Goal: Navigation & Orientation: Find specific page/section

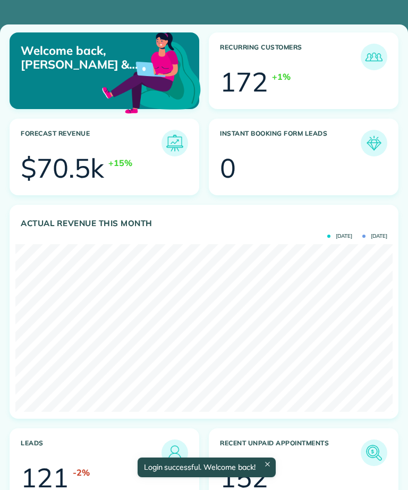
scroll to position [167, 377]
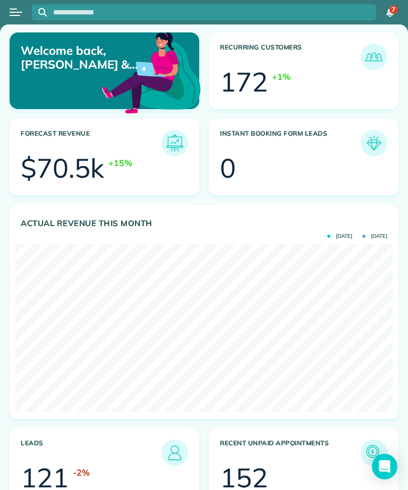
click at [19, 13] on button "Open menu" at bounding box center [16, 12] width 13 height 12
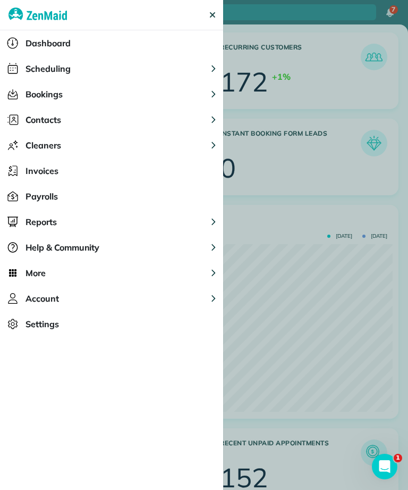
scroll to position [0, 0]
click at [39, 71] on span "Scheduling" at bounding box center [48, 68] width 45 height 13
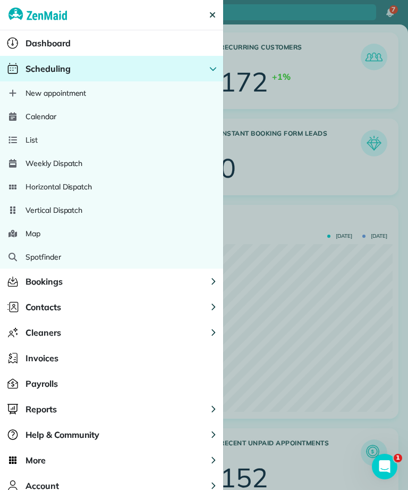
click at [29, 119] on span "Calendar" at bounding box center [41, 116] width 31 height 11
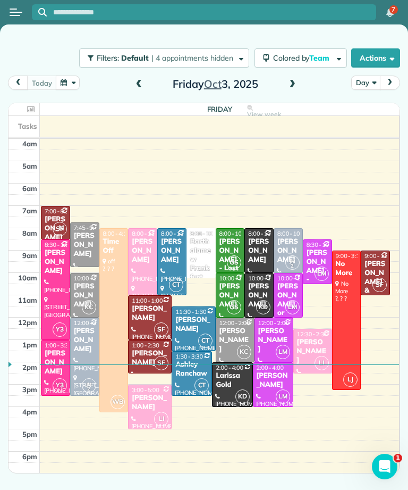
click at [294, 83] on span at bounding box center [293, 85] width 12 height 10
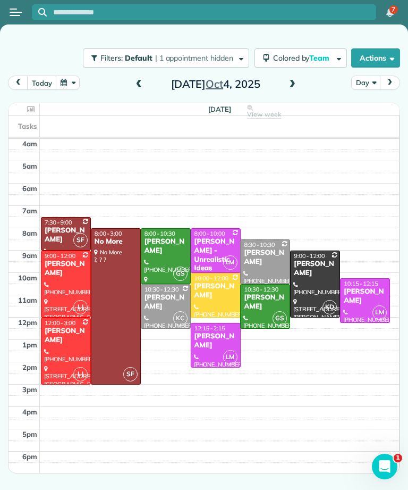
click at [71, 81] on button "button" at bounding box center [68, 82] width 24 height 14
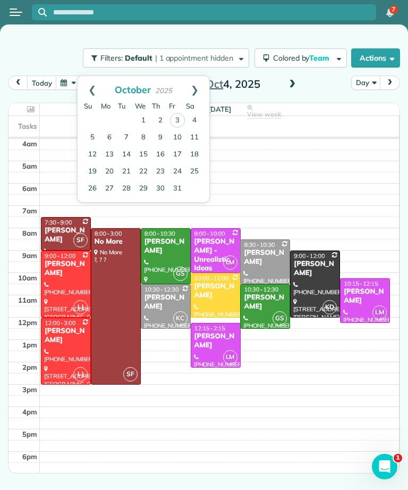
click at [122, 134] on link "7" at bounding box center [126, 137] width 17 height 17
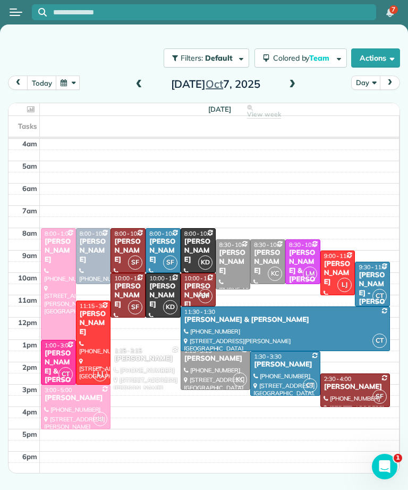
click at [232, 255] on div "[PERSON_NAME]" at bounding box center [233, 261] width 29 height 27
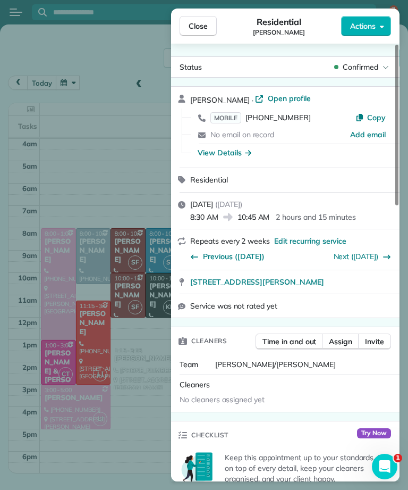
click at [121, 397] on div "Close Residential [PERSON_NAME] Actions Status Confirmed [PERSON_NAME] · Open p…" at bounding box center [204, 245] width 408 height 490
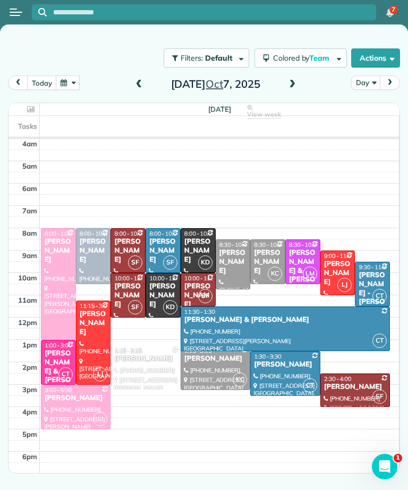
click at [267, 257] on div "[PERSON_NAME]" at bounding box center [268, 261] width 29 height 27
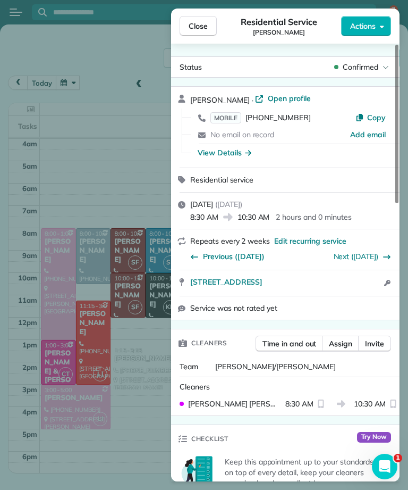
click at [156, 396] on div "Close Residential Service [PERSON_NAME] Actions Status Confirmed [PERSON_NAME] …" at bounding box center [204, 245] width 408 height 490
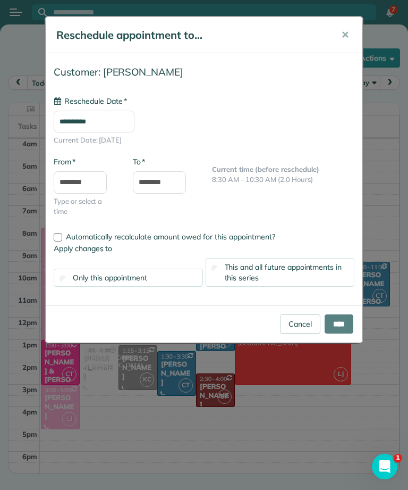
type input "**********"
click at [341, 323] on input "****" at bounding box center [339, 323] width 29 height 19
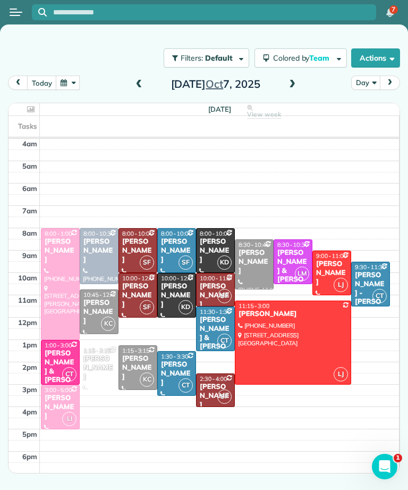
click at [290, 83] on span at bounding box center [293, 85] width 12 height 10
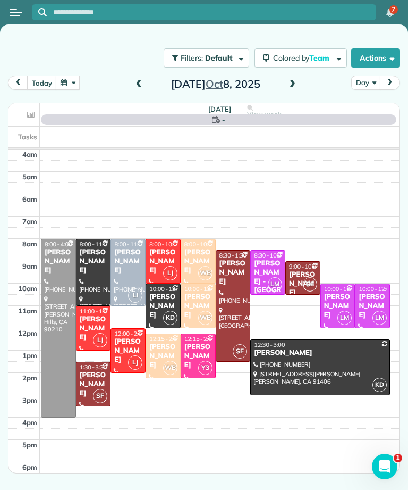
scroll to position [5, 0]
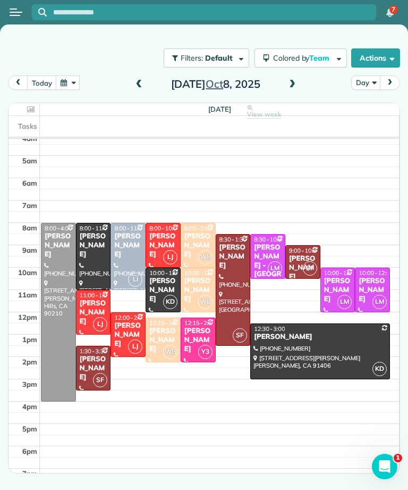
click at [30, 79] on button "today" at bounding box center [41, 82] width 29 height 14
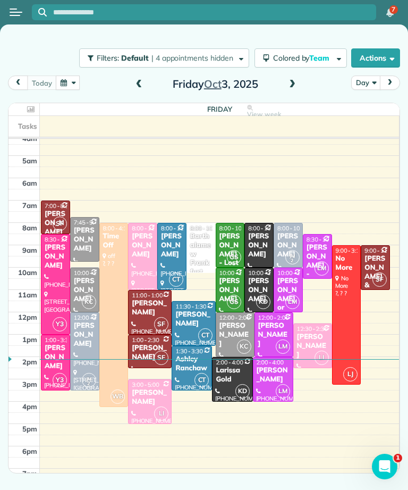
click at [79, 335] on div "[PERSON_NAME]" at bounding box center [84, 334] width 23 height 27
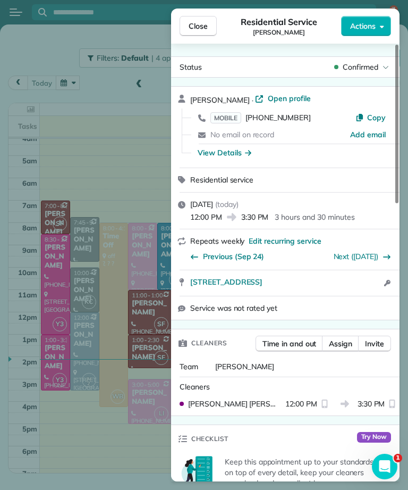
click at [218, 256] on span "Previous (Sep 24)" at bounding box center [233, 256] width 61 height 11
click at [368, 255] on link "Next ([DATE])" at bounding box center [356, 256] width 45 height 10
click at [210, 256] on span "Previous (Sep 24)" at bounding box center [233, 256] width 61 height 11
click at [211, 256] on span "Previous (Sep 11)" at bounding box center [233, 256] width 61 height 11
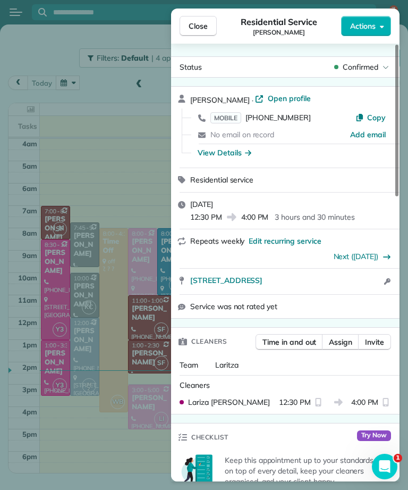
click at [203, 29] on span "Close" at bounding box center [198, 26] width 19 height 11
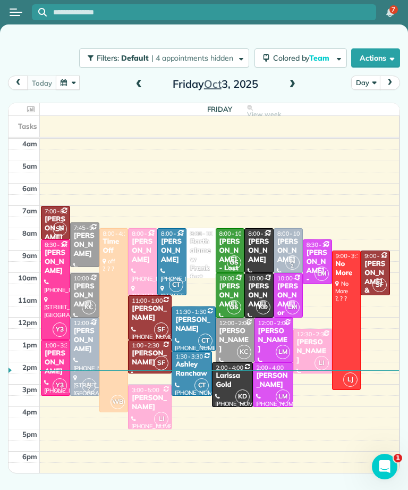
click at [292, 89] on span at bounding box center [293, 85] width 12 height 10
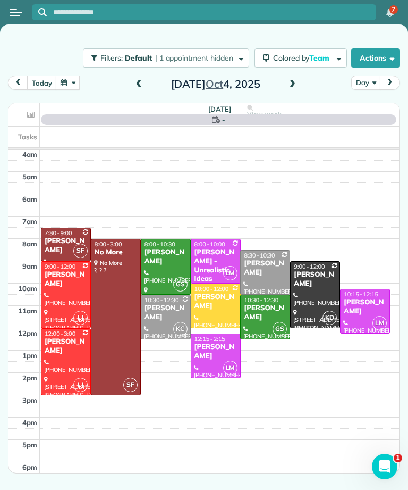
scroll to position [5, 0]
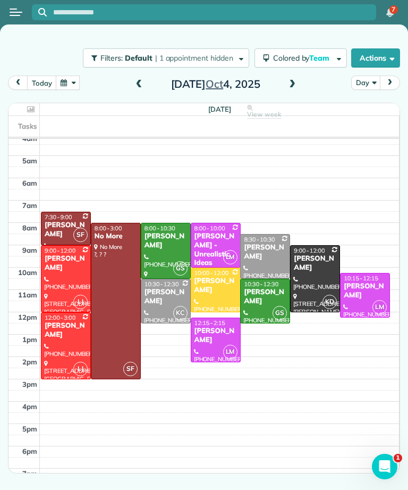
click at [216, 285] on div "[PERSON_NAME]" at bounding box center [216, 285] width 44 height 18
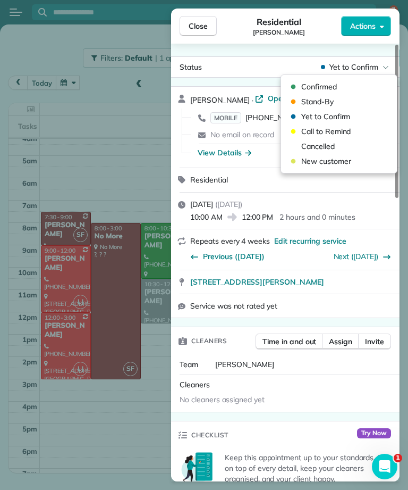
click at [340, 144] on span "Cancelled" at bounding box center [345, 146] width 89 height 11
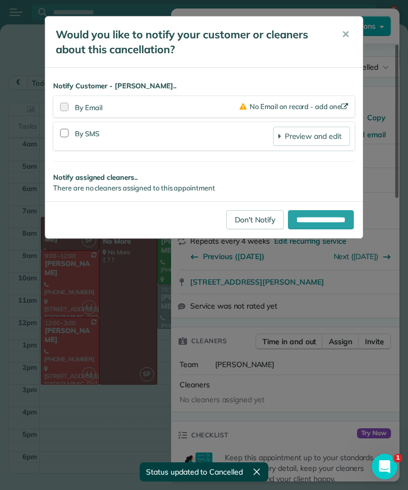
click at [247, 222] on link "Don't Notify" at bounding box center [254, 219] width 57 height 19
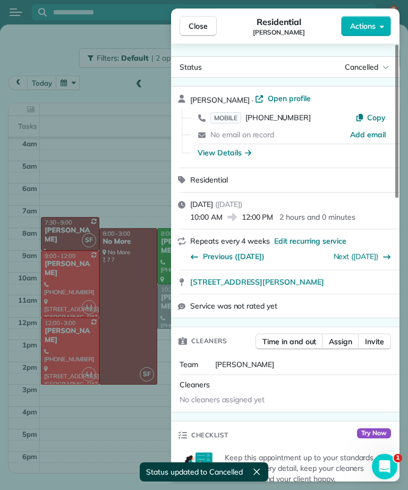
click at [215, 29] on button "Close" at bounding box center [198, 26] width 37 height 20
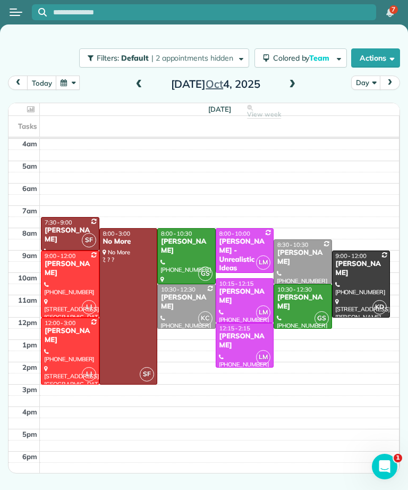
click at [65, 279] on div at bounding box center [69, 284] width 57 height 66
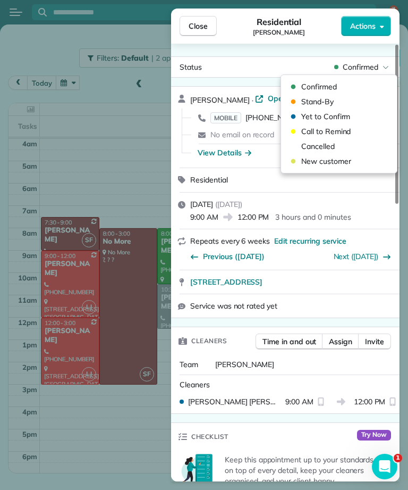
click at [346, 143] on span "Cancelled" at bounding box center [345, 146] width 89 height 11
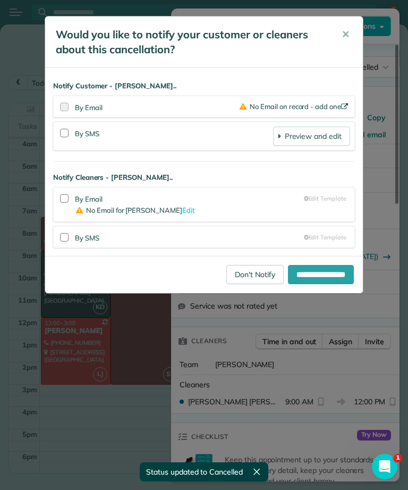
click at [240, 268] on link "Don't Notify" at bounding box center [254, 274] width 57 height 19
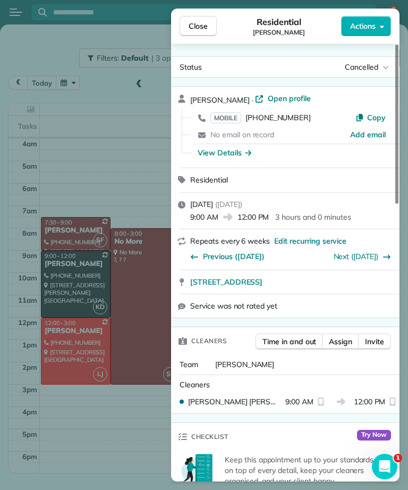
click at [181, 32] on button "Close" at bounding box center [198, 26] width 37 height 20
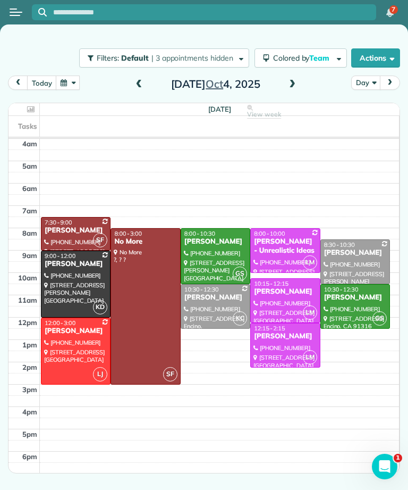
click at [289, 256] on div at bounding box center [285, 251] width 69 height 44
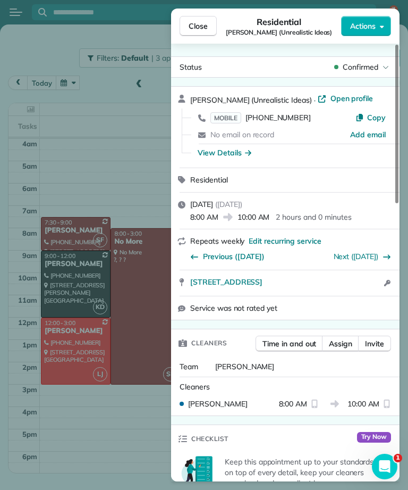
click at [235, 120] on span "MOBILE" at bounding box center [226, 117] width 31 height 11
click at [106, 454] on div "Close Residential [PERSON_NAME] (Unrealistic Ideas) Actions Status Confirmed [P…" at bounding box center [204, 245] width 408 height 490
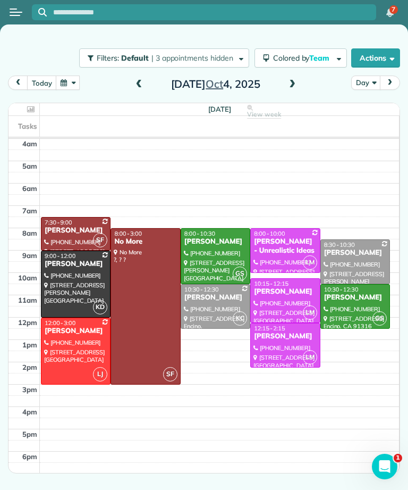
click at [294, 303] on div at bounding box center [285, 301] width 69 height 44
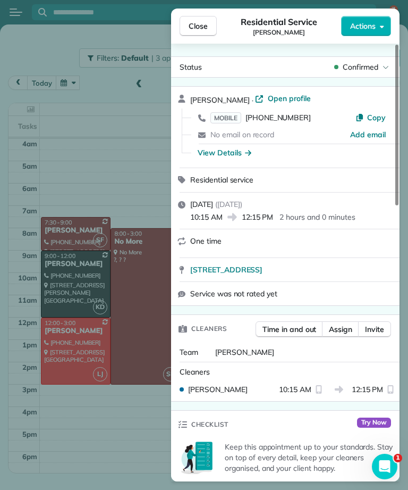
click at [229, 120] on span "MOBILE" at bounding box center [226, 117] width 31 height 11
click at [154, 157] on div "Close Residential Service [PERSON_NAME] Actions Status Confirmed [PERSON_NAME] …" at bounding box center [204, 245] width 408 height 490
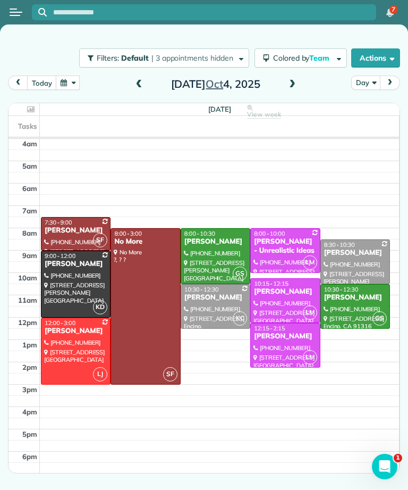
click at [272, 343] on div at bounding box center [285, 345] width 69 height 44
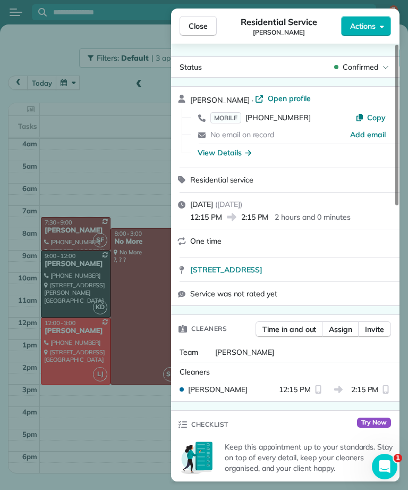
click at [234, 117] on span "MOBILE" at bounding box center [226, 117] width 31 height 11
click at [211, 29] on button "Close" at bounding box center [198, 26] width 37 height 20
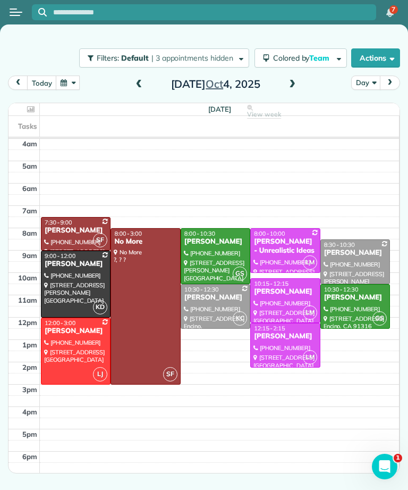
click at [74, 277] on div at bounding box center [75, 284] width 69 height 66
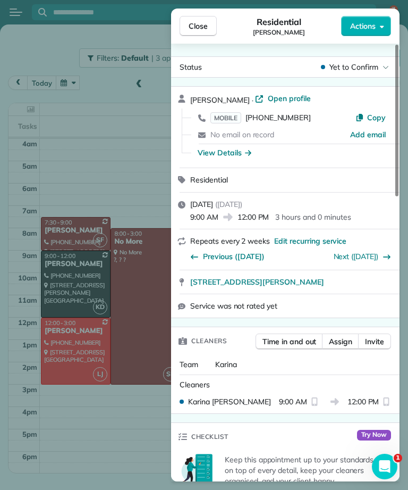
click at [233, 121] on span "MOBILE" at bounding box center [226, 117] width 31 height 11
click at [211, 32] on button "Close" at bounding box center [198, 26] width 37 height 20
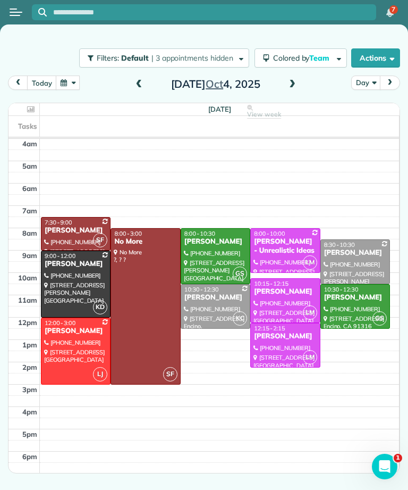
click at [206, 246] on div "[PERSON_NAME]" at bounding box center [215, 241] width 63 height 9
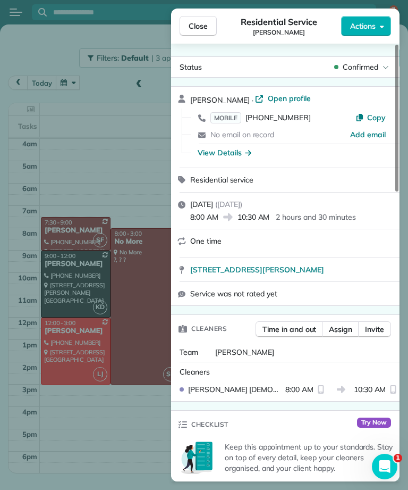
click at [229, 121] on span "MOBILE" at bounding box center [226, 117] width 31 height 11
click at [155, 184] on div "Close Residential Service [PERSON_NAME] Actions Status Confirmed [PERSON_NAME] …" at bounding box center [204, 245] width 408 height 490
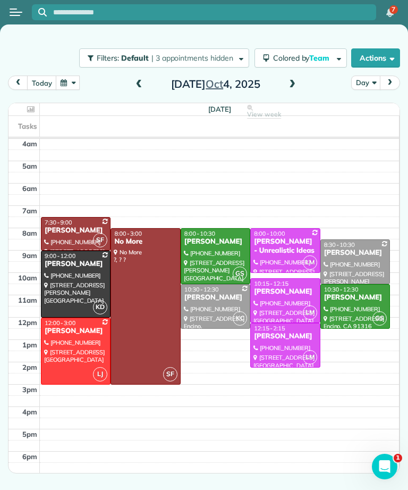
click at [352, 301] on div "[PERSON_NAME]" at bounding box center [355, 297] width 63 height 9
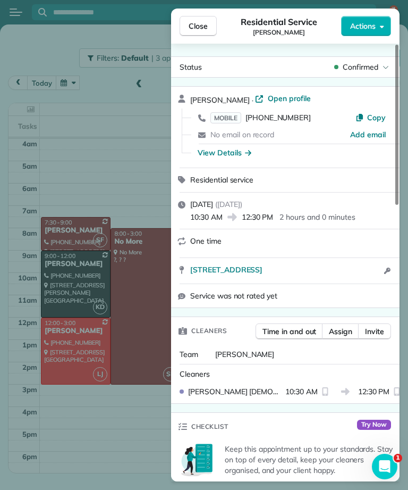
click at [233, 120] on span "MOBILE" at bounding box center [226, 117] width 31 height 11
click at [208, 25] on button "Close" at bounding box center [198, 26] width 37 height 20
